Goal: Participate in discussion

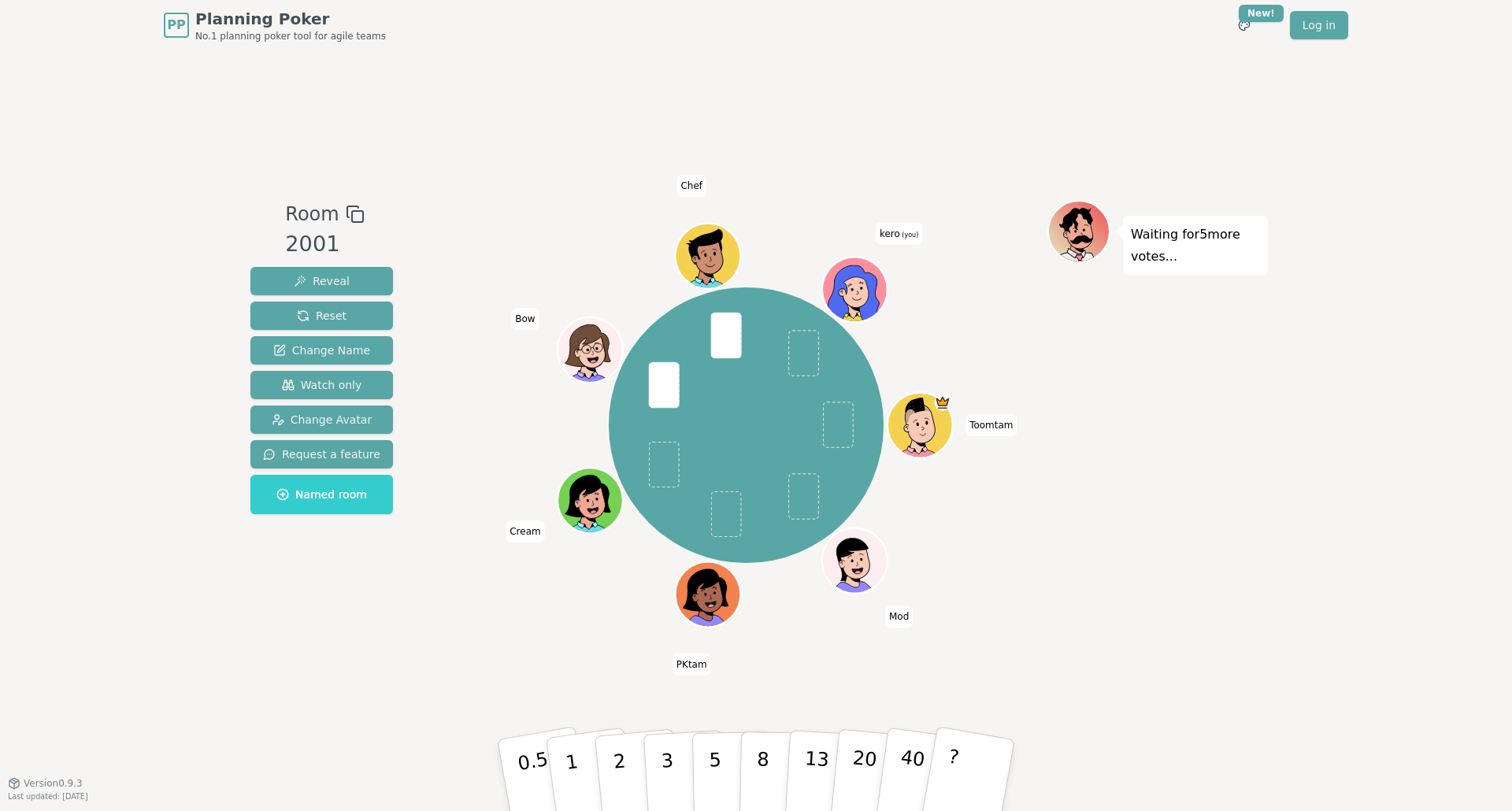
click at [114, 159] on div "PP Planning Poker No.1 planning poker tool for agile teams Toggle theme New! Lo…" at bounding box center [756, 405] width 1512 height 811
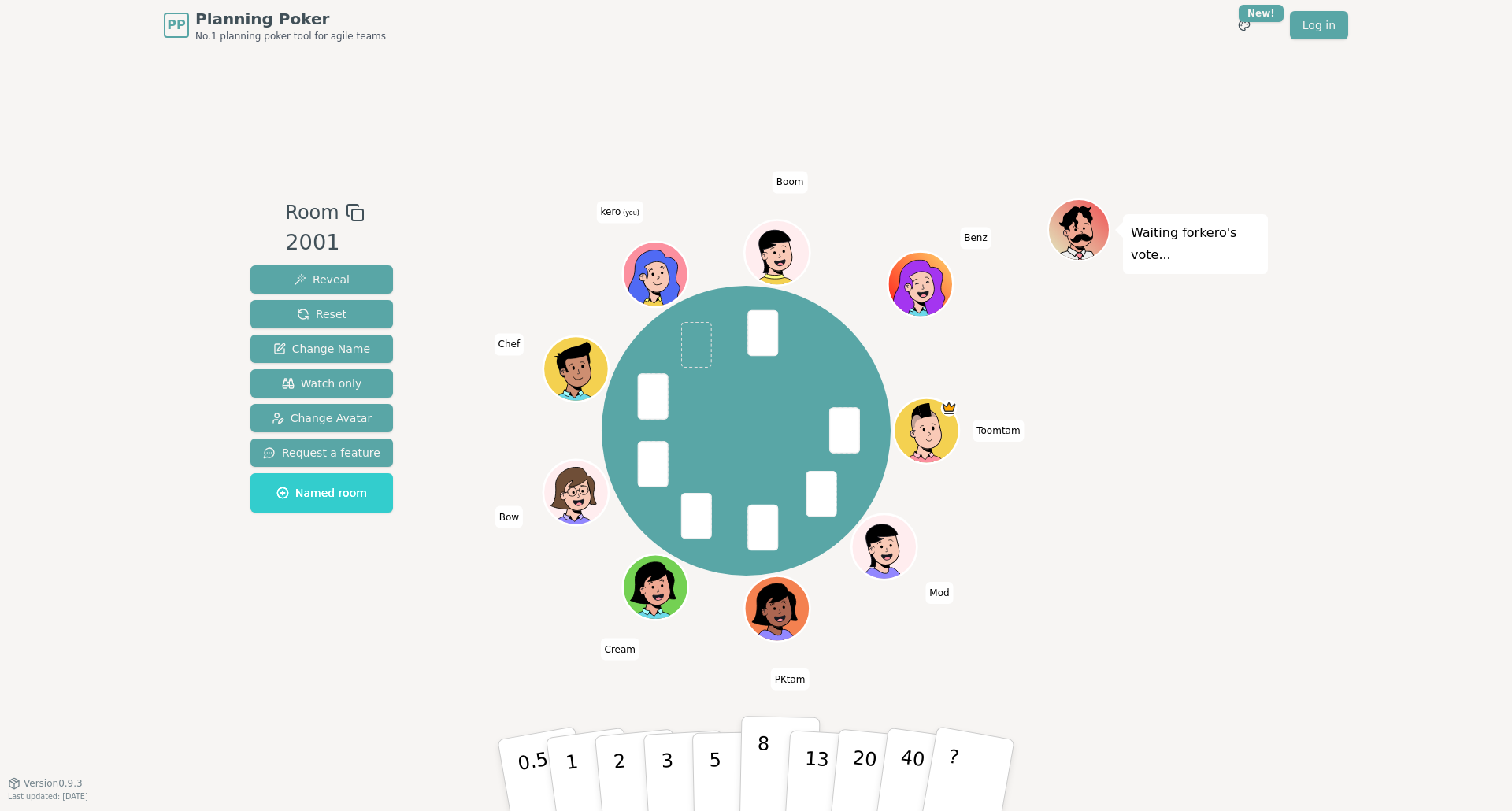
click at [756, 774] on button "8" at bounding box center [780, 775] width 81 height 120
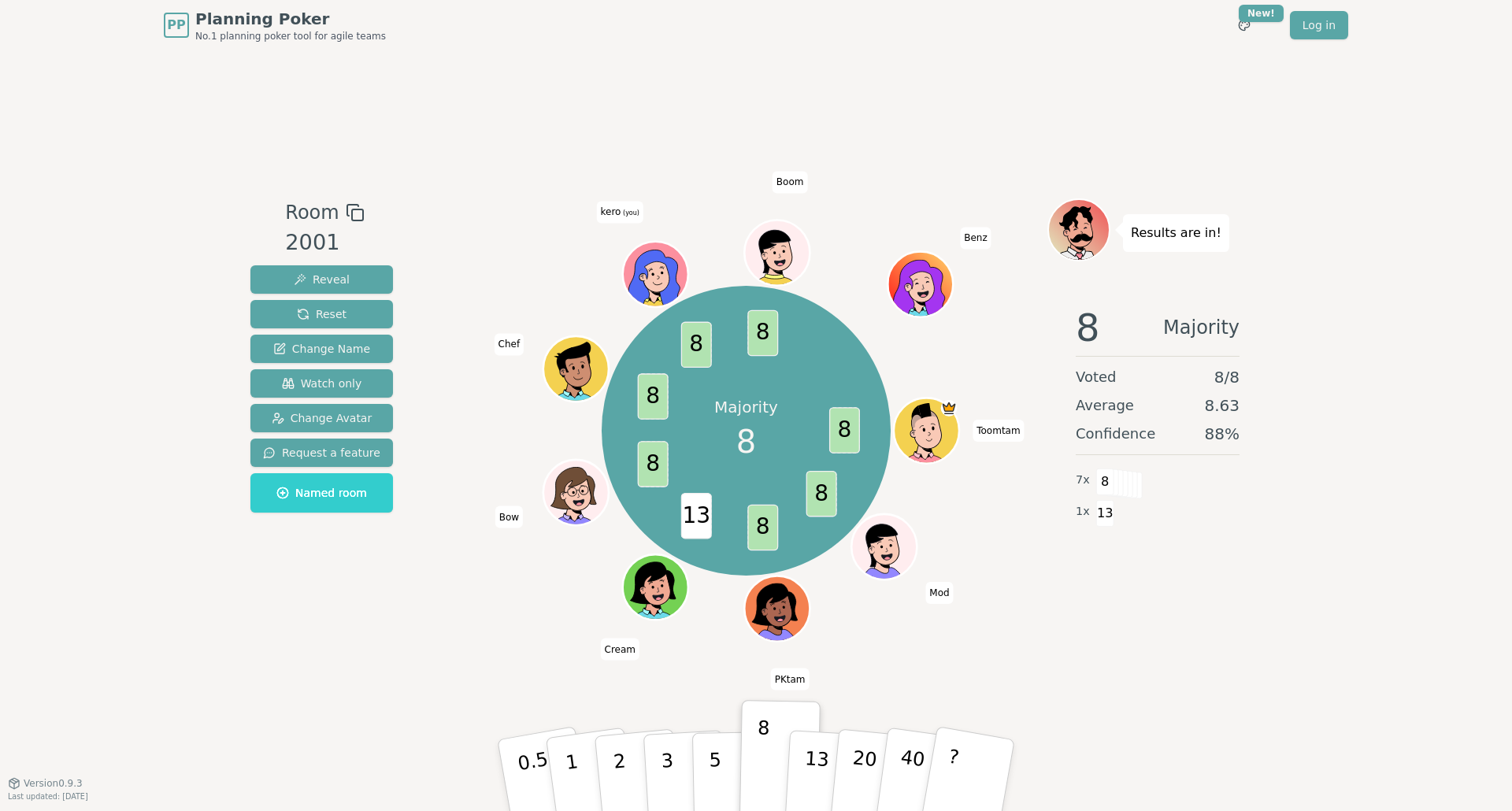
click at [175, 164] on div "PP Planning Poker No.1 planning poker tool for agile teams Toggle theme New! Lo…" at bounding box center [756, 405] width 1512 height 811
click at [147, 116] on div "PP Planning Poker No.1 planning poker tool for agile teams Toggle theme New! Lo…" at bounding box center [756, 405] width 1512 height 811
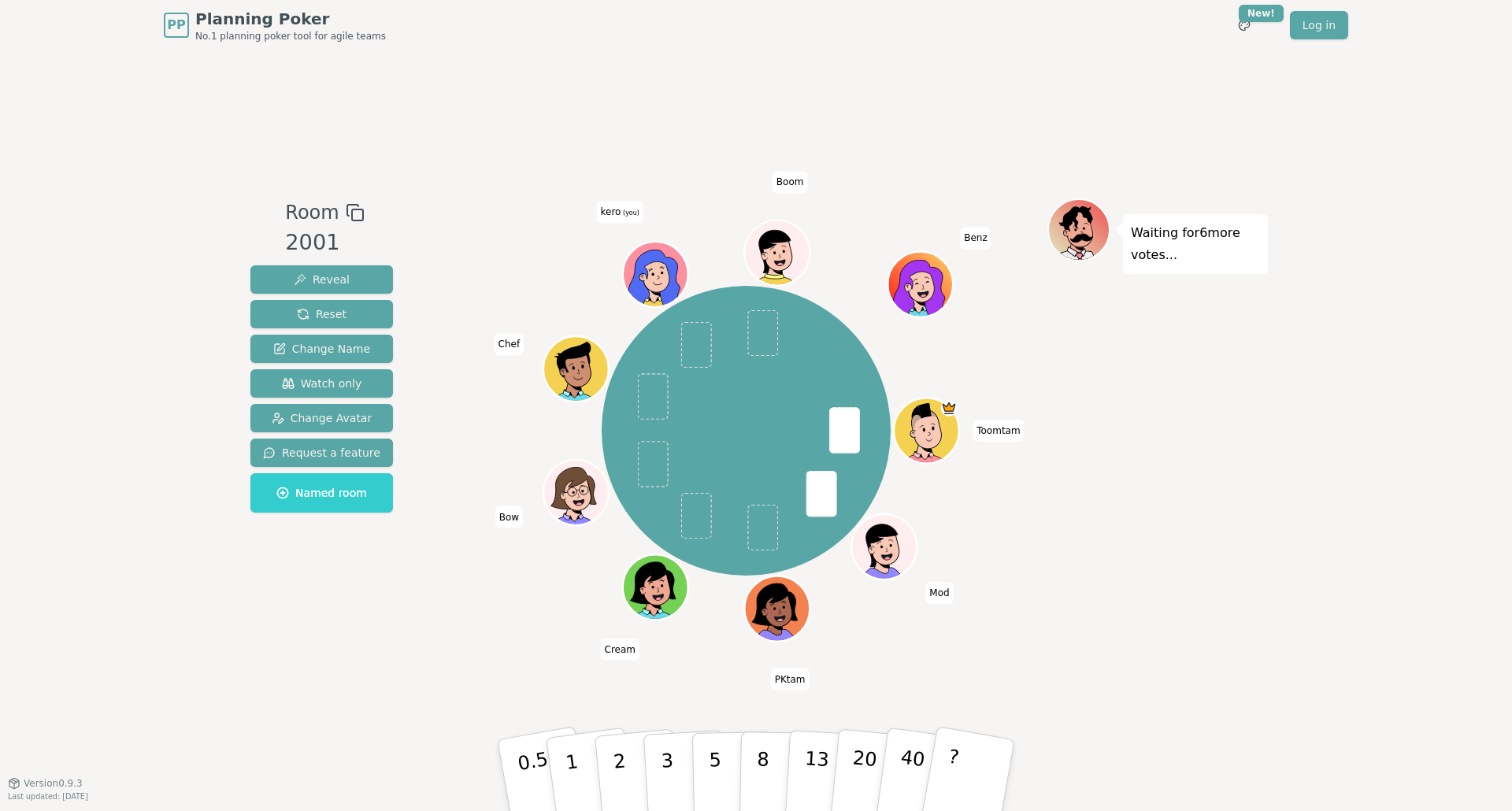
click at [134, 295] on div "PP Planning Poker No.1 planning poker tool for agile teams Toggle theme New! Lo…" at bounding box center [756, 405] width 1512 height 811
click at [963, 774] on button "?" at bounding box center [970, 775] width 99 height 130
click at [902, 740] on p "40" at bounding box center [911, 774] width 36 height 88
click at [981, 756] on button "?" at bounding box center [970, 775] width 99 height 130
click at [752, 655] on div "Room 2001 Reveal Reset Change Name Watch only Change Avatar Request a feature N…" at bounding box center [756, 416] width 1024 height 732
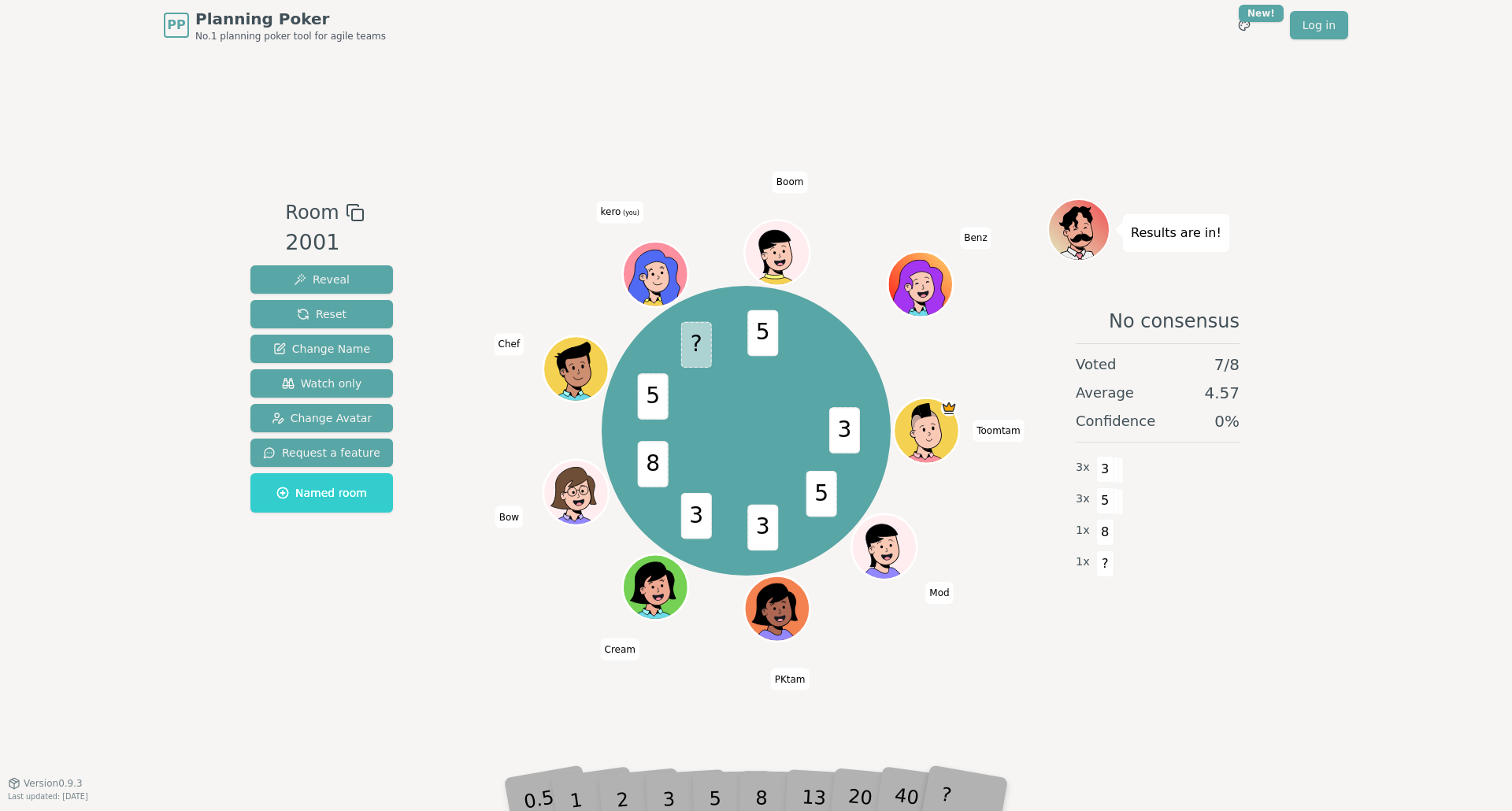
click at [715, 795] on div "5" at bounding box center [732, 774] width 48 height 56
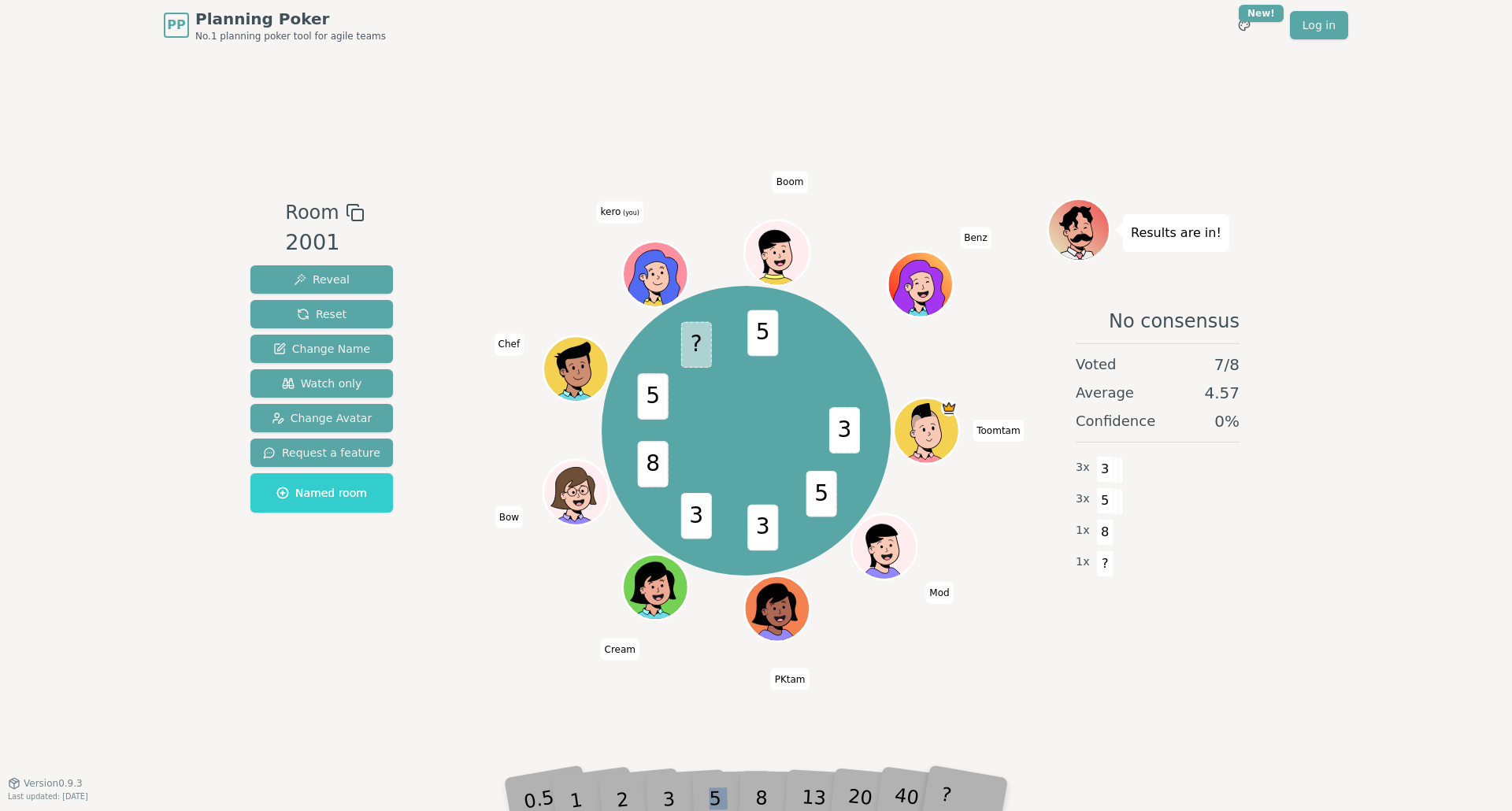
click at [715, 795] on div "5" at bounding box center [732, 774] width 48 height 56
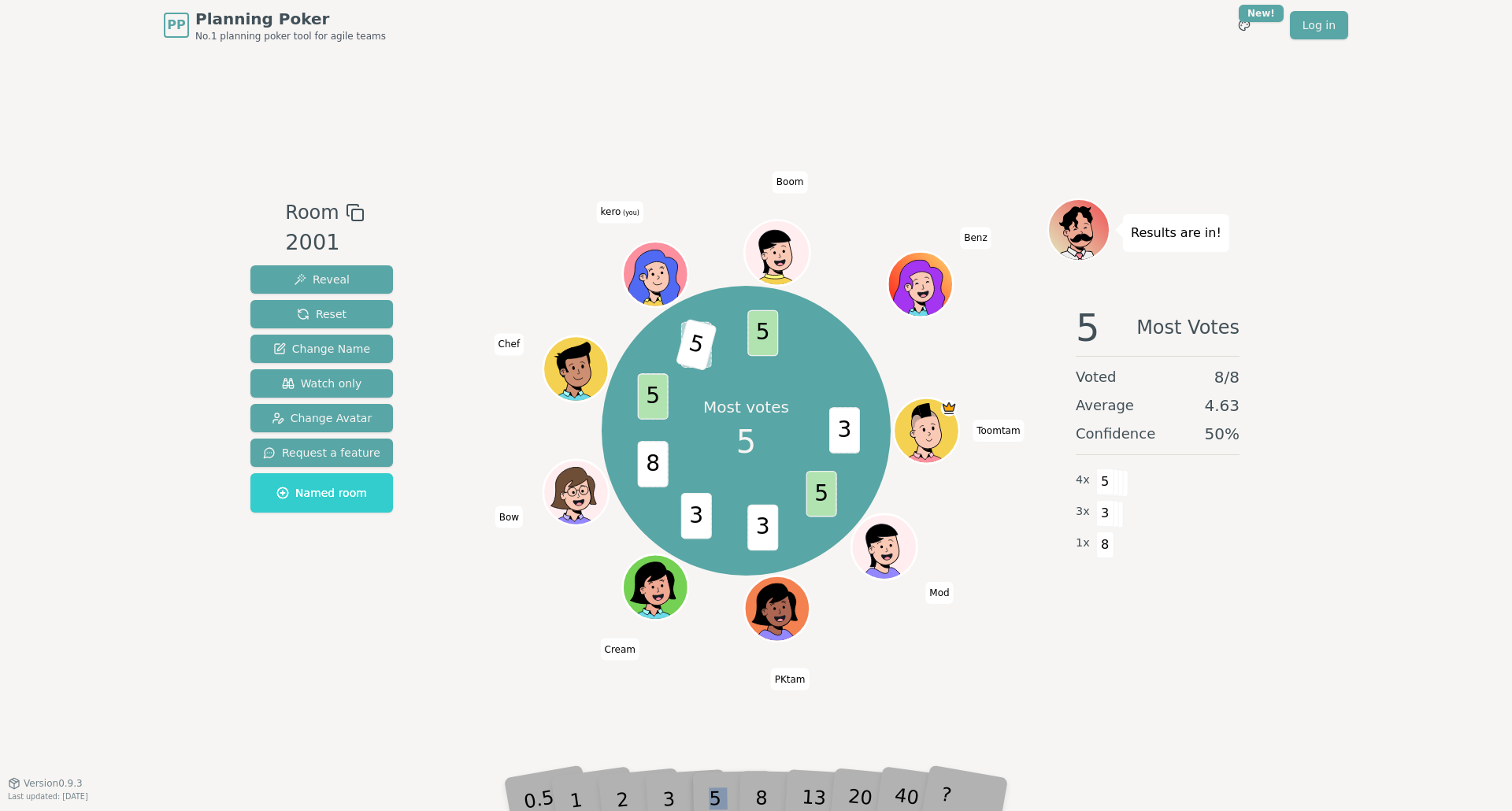
click at [467, 666] on div "Room 2001 Reveal Reset Change Name Watch only Change Avatar Request a feature N…" at bounding box center [756, 416] width 1024 height 732
click at [464, 591] on div "Most votes 5 3 5 3 3 8 5 ? 5 5 Toomtam Mod PKtam Cream Bow Chef kero (you) Boom…" at bounding box center [746, 431] width 603 height 408
click at [454, 226] on div at bounding box center [746, 212] width 603 height 28
click at [499, 145] on div "Room 2001 Reveal Reset Change Name Watch only Change Avatar Request a feature N…" at bounding box center [756, 416] width 1024 height 732
click at [1065, 593] on div "5 Most Votes Voted 8 / 8 Average 4.63 Confidence 50 % 4 x 5 3 x 3 1 x 8" at bounding box center [1157, 450] width 220 height 315
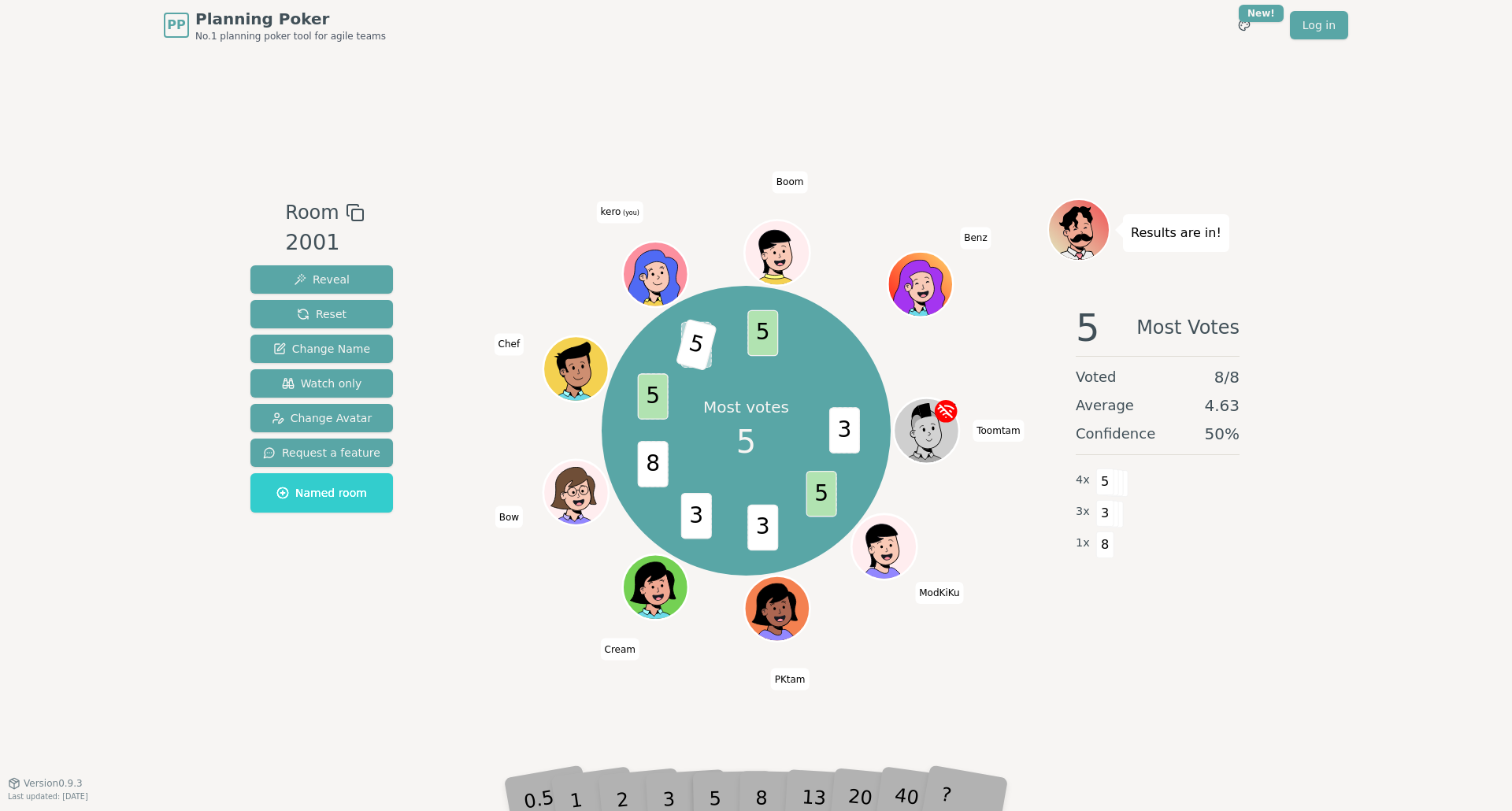
click at [560, 77] on div "Room 2001 Reveal Reset Change Name Watch only Change Avatar Request a feature N…" at bounding box center [756, 416] width 1024 height 732
click at [549, 110] on div "Room 2001 Reveal Reset Change Name Watch only Change Avatar Request a feature N…" at bounding box center [756, 416] width 1024 height 732
click at [526, 81] on div "Room 2001 Reveal Reset Change Name Watch only Change Avatar Request a feature N…" at bounding box center [756, 416] width 1024 height 732
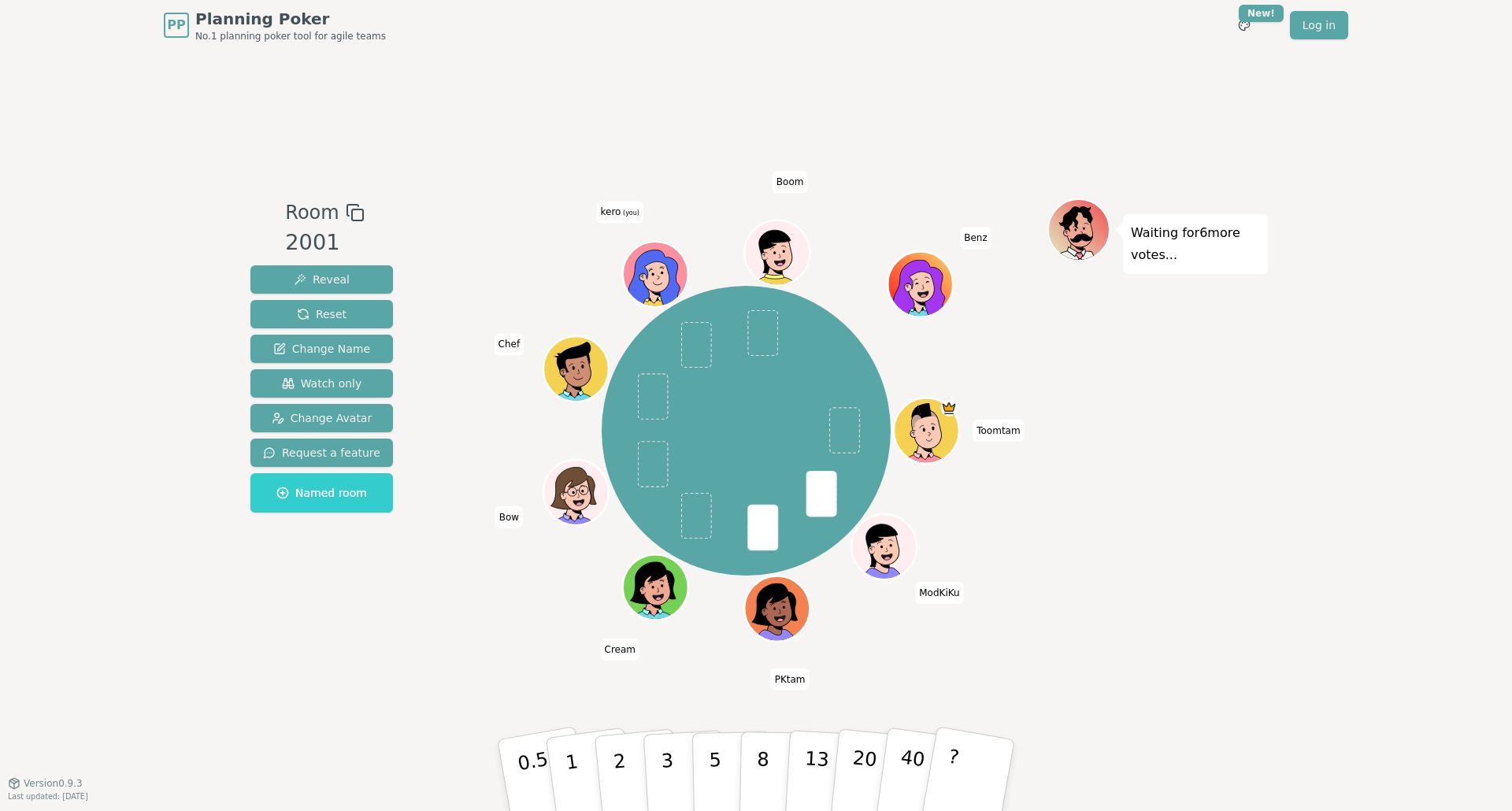
click at [155, 178] on div "PP Planning Poker No.1 planning poker tool for agile teams Toggle theme New! Lo…" at bounding box center [756, 405] width 1512 height 811
click at [1177, 80] on div "Room 2001 Reveal Reset Change Name Watch only Change Avatar Request a feature N…" at bounding box center [756, 416] width 1024 height 732
click at [426, 253] on div "Room 2001 Reveal Reset Change Name Watch only Change Avatar Request a feature N…" at bounding box center [756, 416] width 1024 height 436
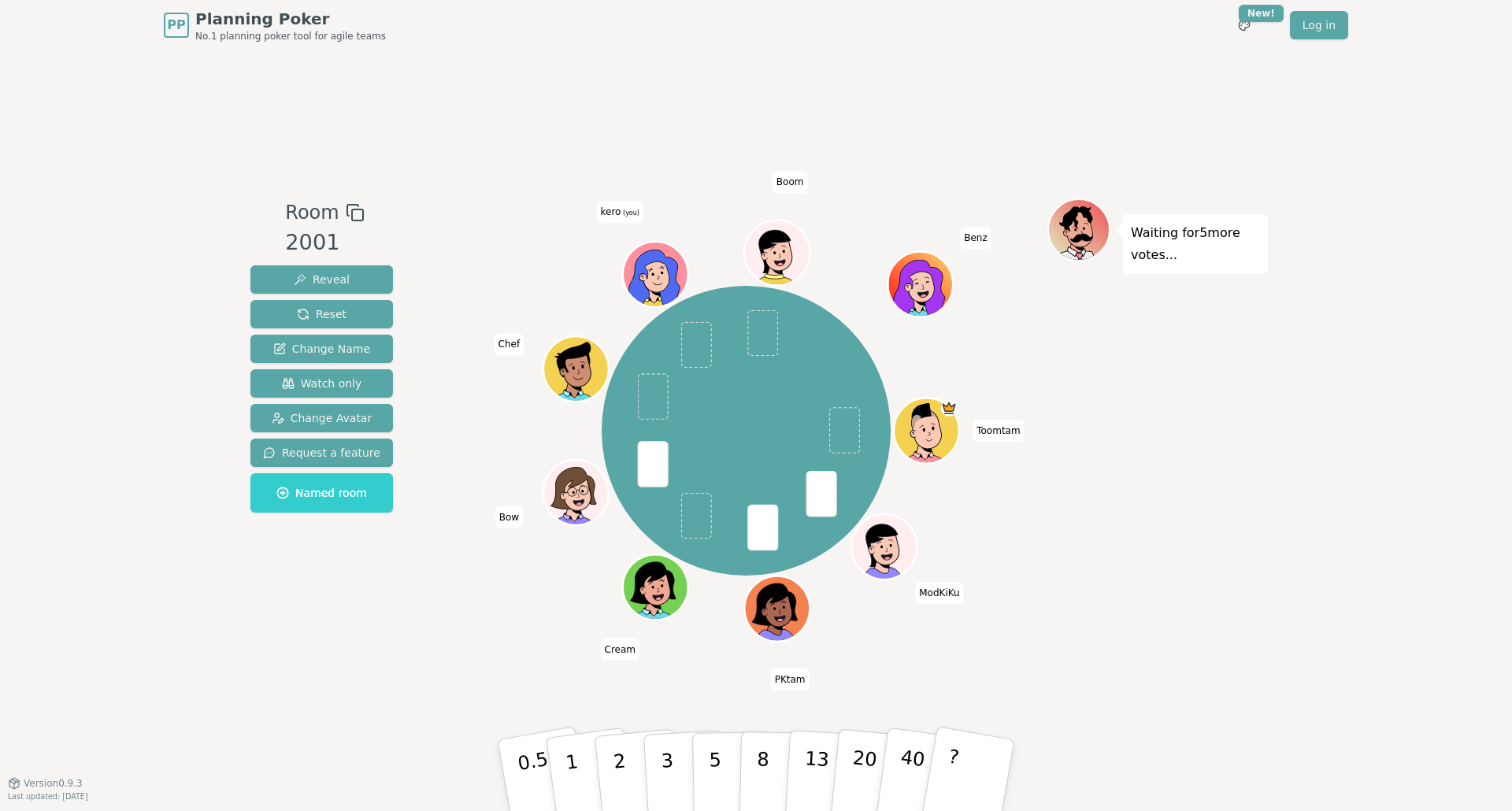
click at [419, 309] on div "Room 2001 Reveal Reset Change Name Watch only Change Avatar Request a feature N…" at bounding box center [756, 416] width 1024 height 436
click at [442, 561] on div "Room 2001 Reveal Reset Change Name Watch only Change Avatar Request a feature N…" at bounding box center [756, 416] width 1024 height 436
click at [446, 534] on div "Toomtam ModKiKu PKtam Cream Bow Chef kero (you) Boom Benz" at bounding box center [746, 431] width 603 height 408
click at [504, 641] on div "Room 2001 Reveal Reset Change Name Watch only Change Avatar Request a feature N…" at bounding box center [756, 416] width 1024 height 732
click at [625, 771] on p "2" at bounding box center [621, 777] width 20 height 86
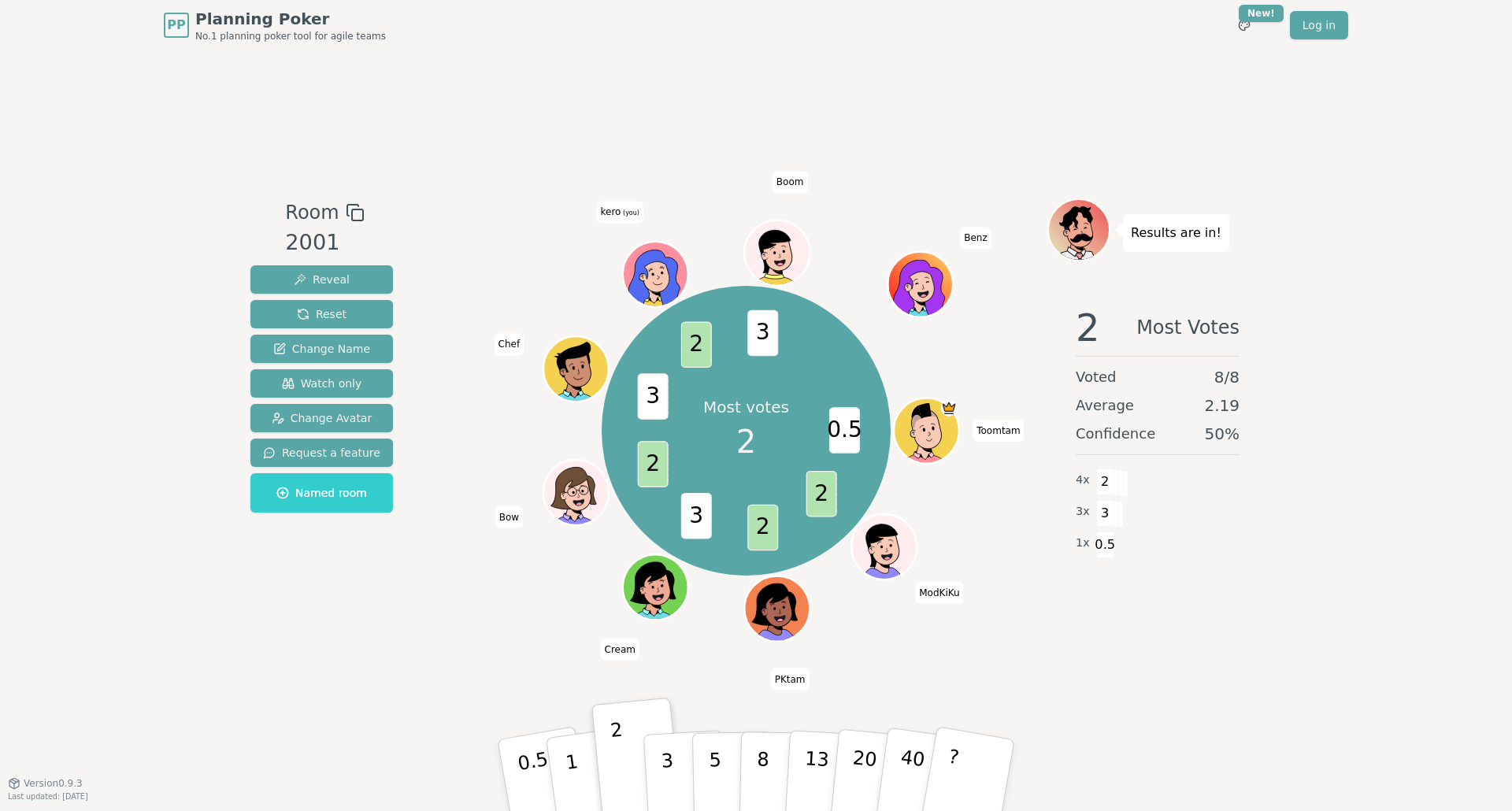
click at [450, 268] on div "Most votes 2 0.5 2 2 3 2 3 2 3 Toomtam ModKiKu PKtam Cream Bow Chef kero (you) …" at bounding box center [746, 431] width 603 height 408
click at [446, 388] on div "Most votes 2 0.5 2 2 3 2 3 2 3 Toomtam ModKiKu PKtam Cream Bow Chef kero (you) …" at bounding box center [746, 431] width 603 height 408
click at [70, 271] on div "PP Planning Poker No.1 planning poker tool for agile teams Toggle theme New! Lo…" at bounding box center [756, 405] width 1512 height 811
